Goal: Task Accomplishment & Management: Use online tool/utility

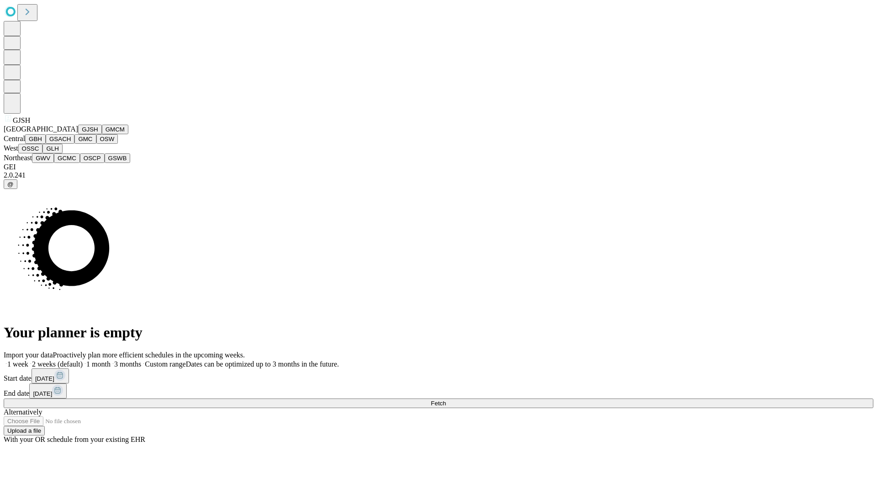
click at [78, 134] on button "GJSH" at bounding box center [90, 130] width 24 height 10
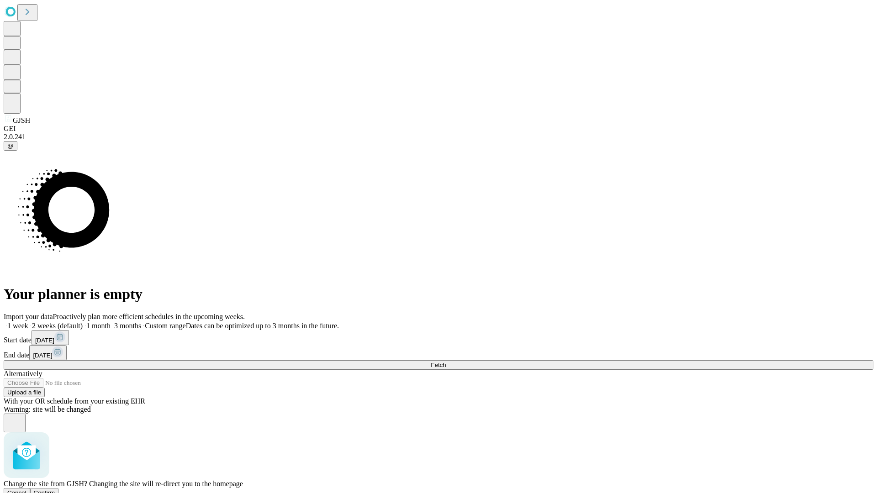
click at [55, 489] on span "Confirm" at bounding box center [44, 492] width 21 height 7
click at [28, 322] on label "1 week" at bounding box center [16, 326] width 25 height 8
click at [446, 362] on span "Fetch" at bounding box center [438, 365] width 15 height 7
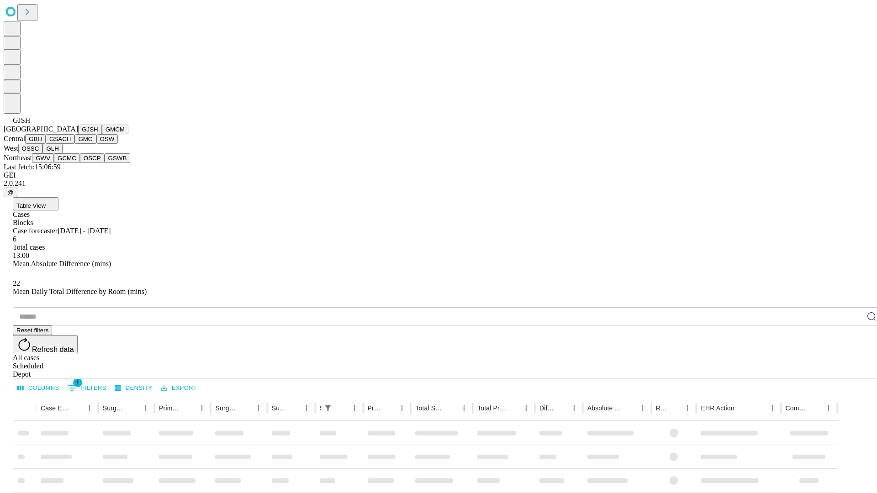
click at [102, 134] on button "GMCM" at bounding box center [115, 130] width 26 height 10
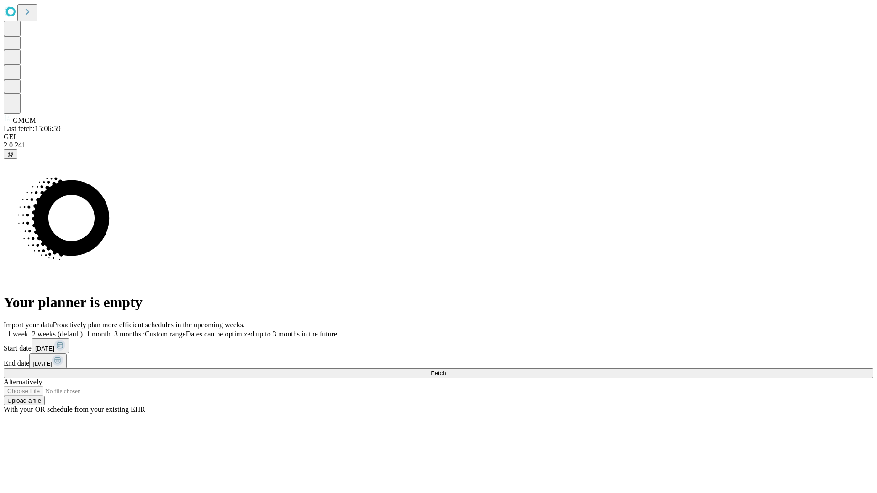
click at [28, 330] on label "1 week" at bounding box center [16, 334] width 25 height 8
click at [446, 370] on span "Fetch" at bounding box center [438, 373] width 15 height 7
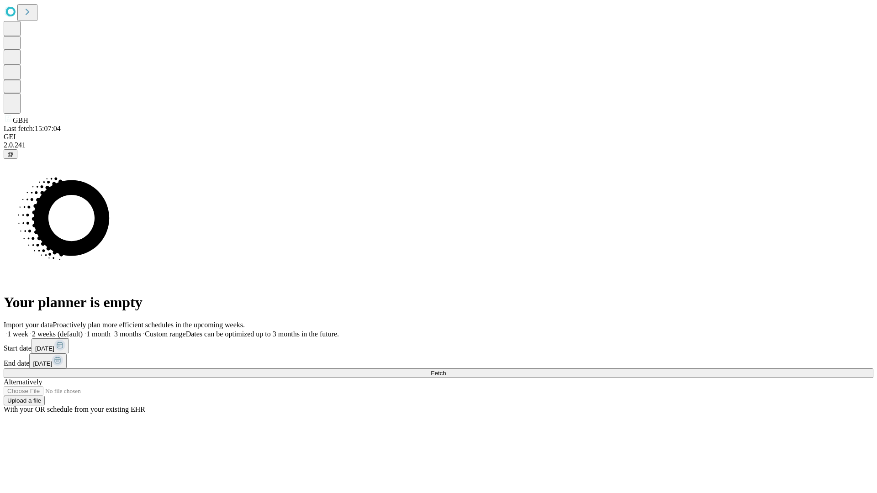
click at [446, 370] on span "Fetch" at bounding box center [438, 373] width 15 height 7
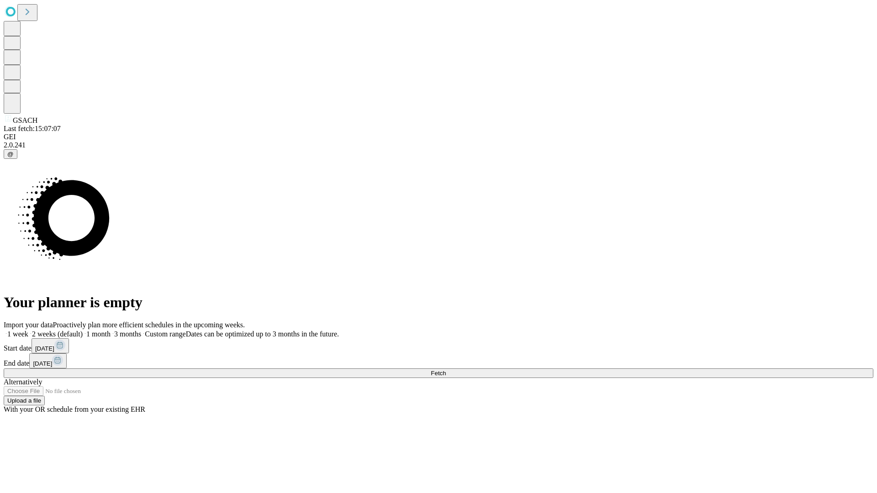
click at [446, 370] on span "Fetch" at bounding box center [438, 373] width 15 height 7
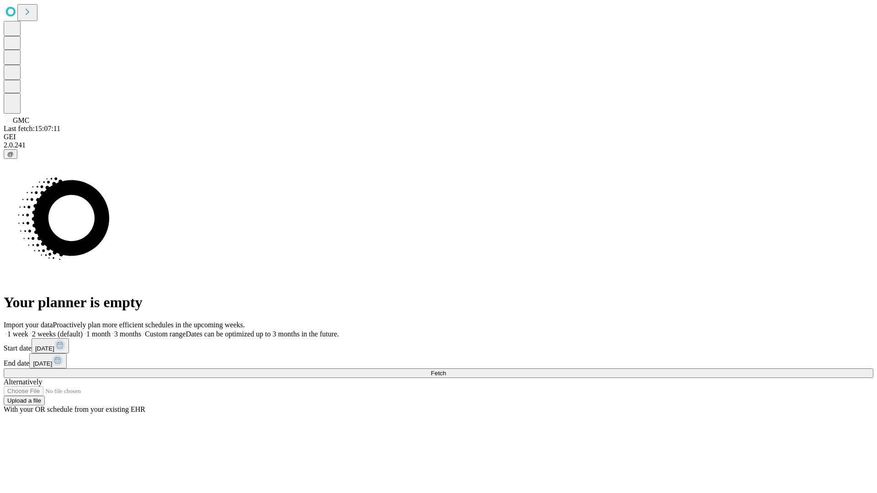
click at [28, 330] on label "1 week" at bounding box center [16, 334] width 25 height 8
click at [446, 370] on span "Fetch" at bounding box center [438, 373] width 15 height 7
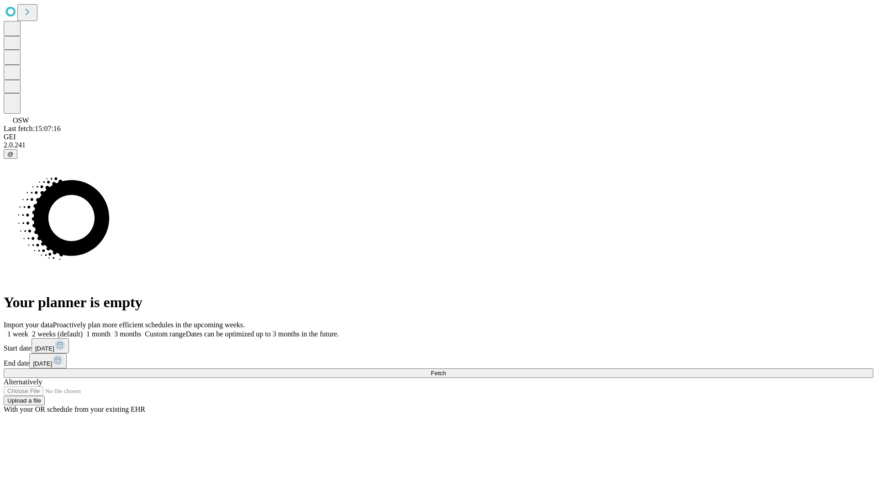
click at [28, 330] on label "1 week" at bounding box center [16, 334] width 25 height 8
click at [446, 370] on span "Fetch" at bounding box center [438, 373] width 15 height 7
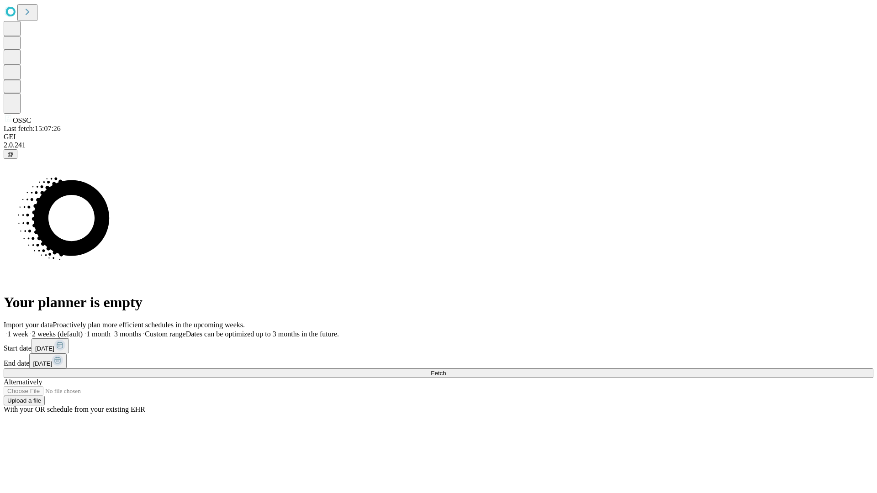
click at [28, 330] on label "1 week" at bounding box center [16, 334] width 25 height 8
click at [446, 370] on span "Fetch" at bounding box center [438, 373] width 15 height 7
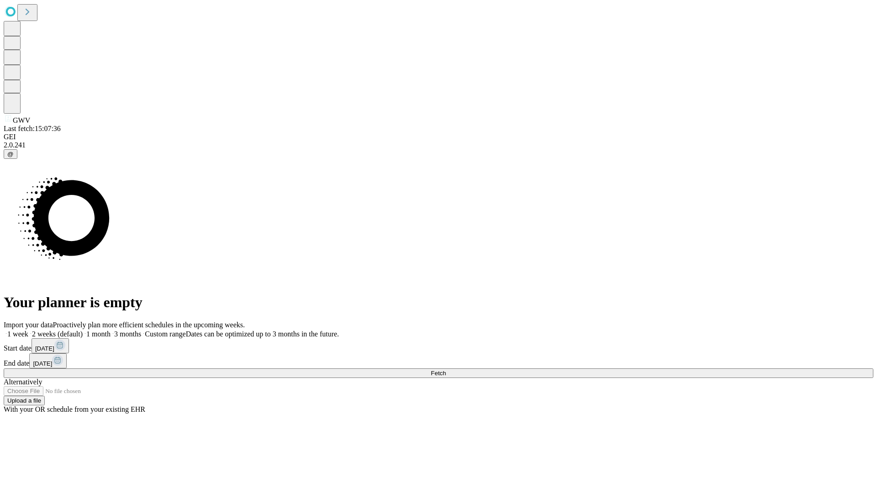
click at [28, 330] on label "1 week" at bounding box center [16, 334] width 25 height 8
click at [446, 370] on span "Fetch" at bounding box center [438, 373] width 15 height 7
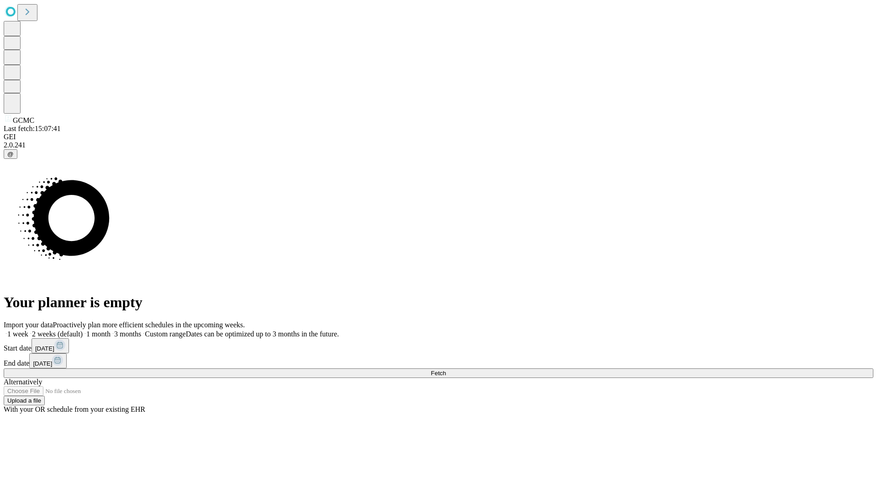
click at [28, 330] on label "1 week" at bounding box center [16, 334] width 25 height 8
click at [446, 370] on span "Fetch" at bounding box center [438, 373] width 15 height 7
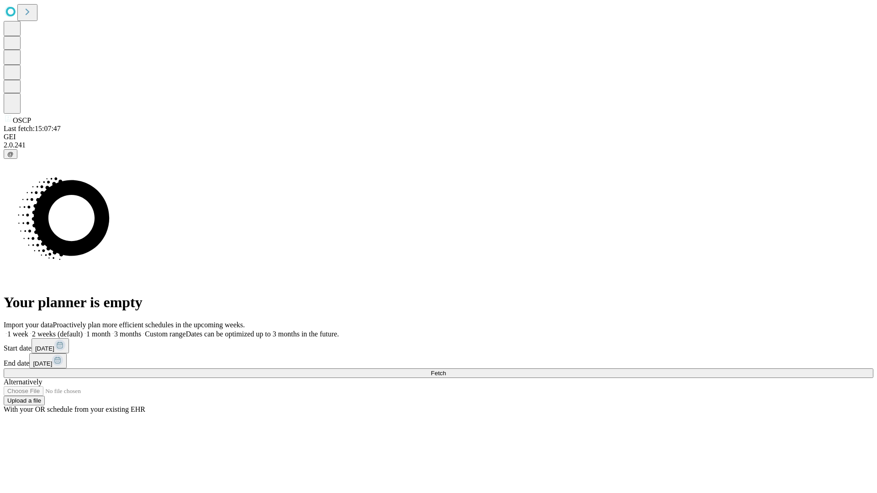
click at [28, 330] on label "1 week" at bounding box center [16, 334] width 25 height 8
click at [446, 370] on span "Fetch" at bounding box center [438, 373] width 15 height 7
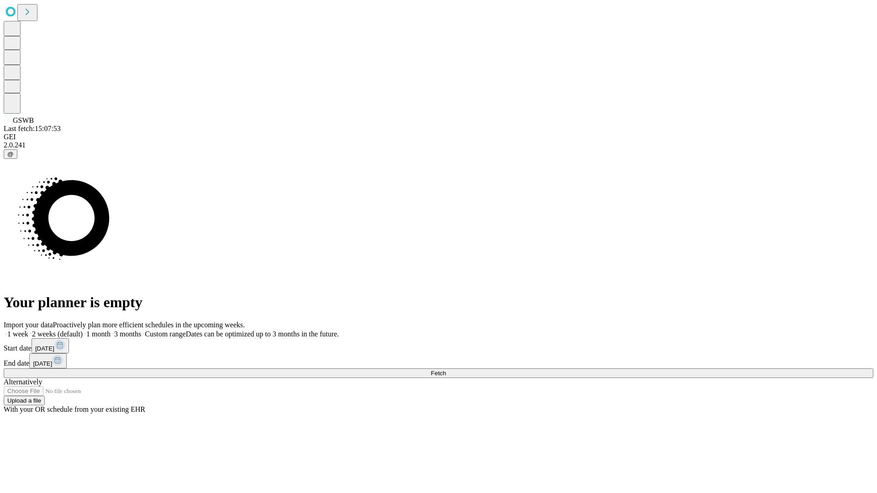
click at [28, 330] on label "1 week" at bounding box center [16, 334] width 25 height 8
click at [446, 370] on span "Fetch" at bounding box center [438, 373] width 15 height 7
